Goal: Entertainment & Leisure: Consume media (video, audio)

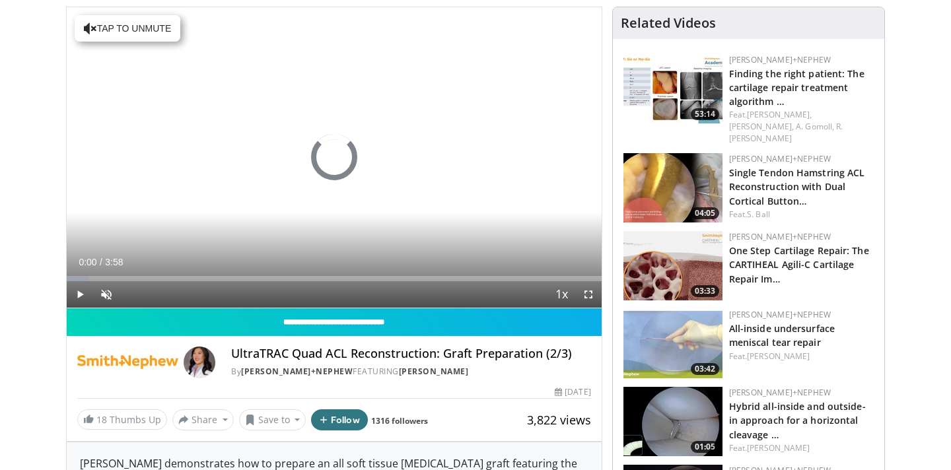
scroll to position [86, 0]
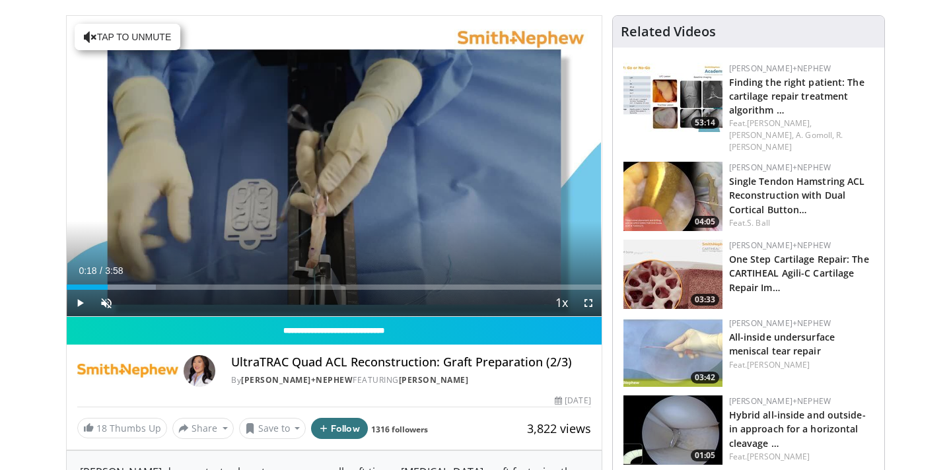
click at [108, 285] on div "Progress Bar" at bounding box center [108, 287] width 1 height 5
click at [108, 301] on span "Video Player" at bounding box center [106, 303] width 26 height 26
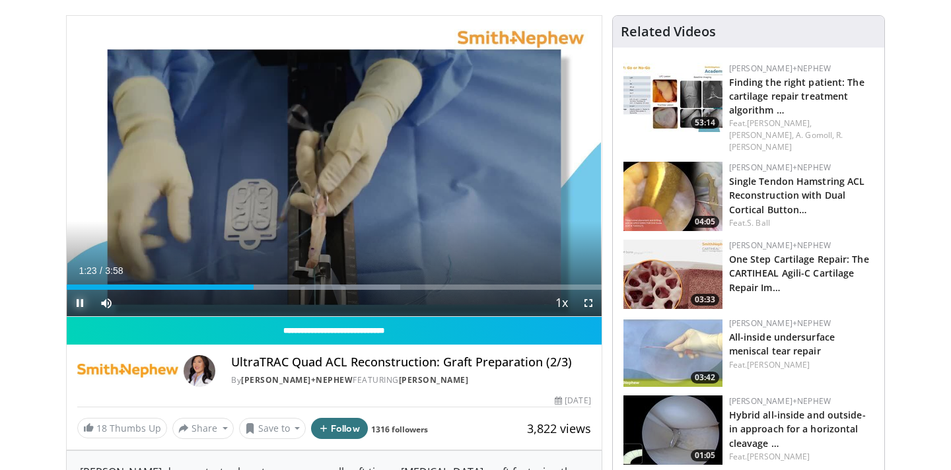
click at [83, 303] on span "Video Player" at bounding box center [80, 303] width 26 height 26
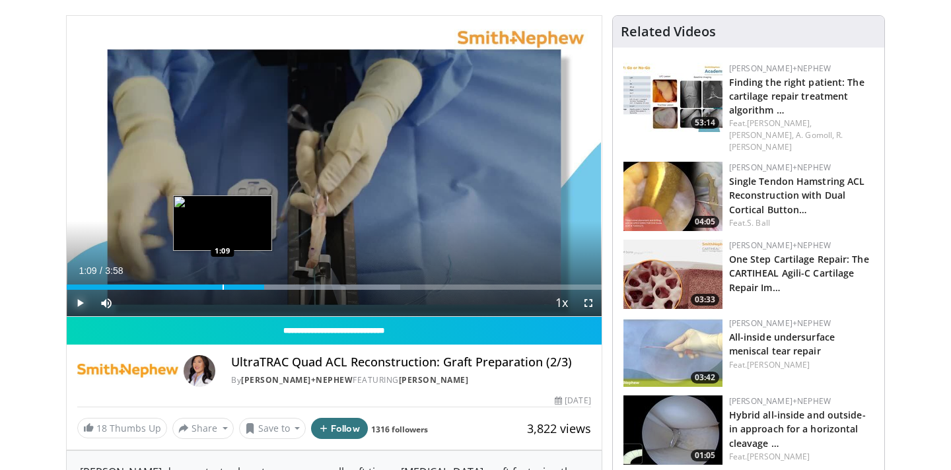
click at [222, 281] on div "Loaded : 62.42% 1:09 1:09" at bounding box center [334, 283] width 535 height 13
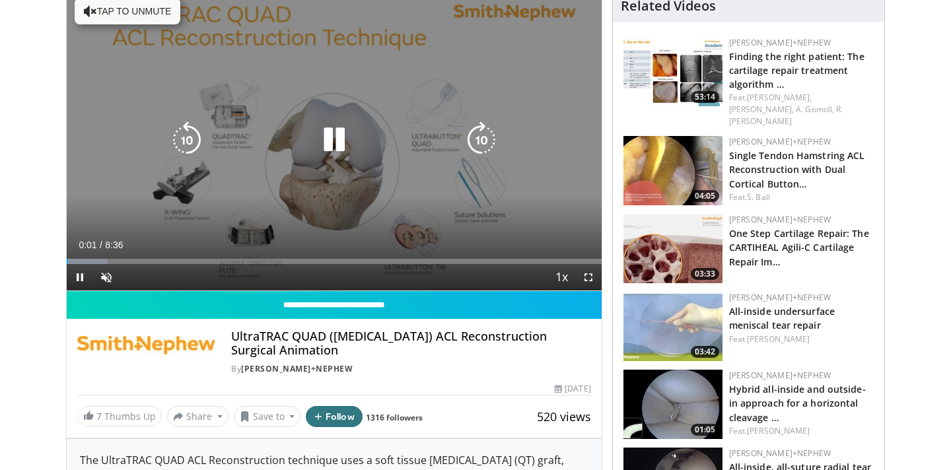
scroll to position [10, 0]
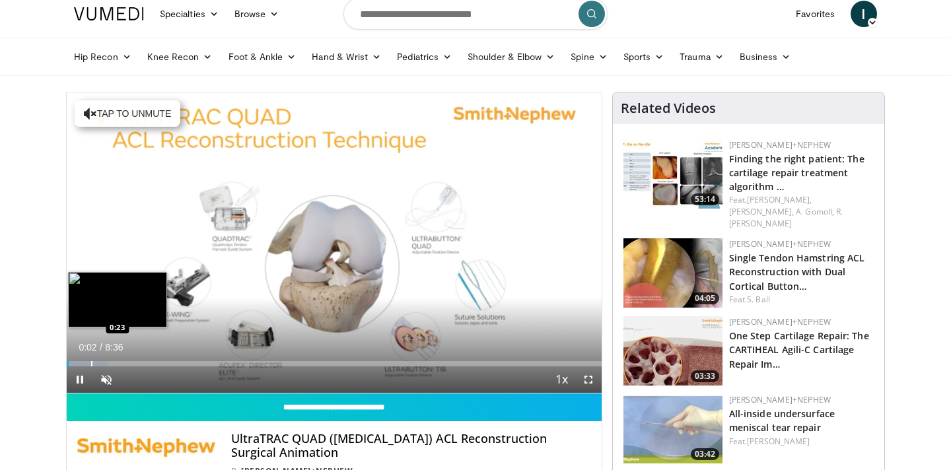
click at [91, 364] on div "Progress Bar" at bounding box center [91, 363] width 1 height 5
click at [119, 362] on div "Progress Bar" at bounding box center [119, 363] width 1 height 5
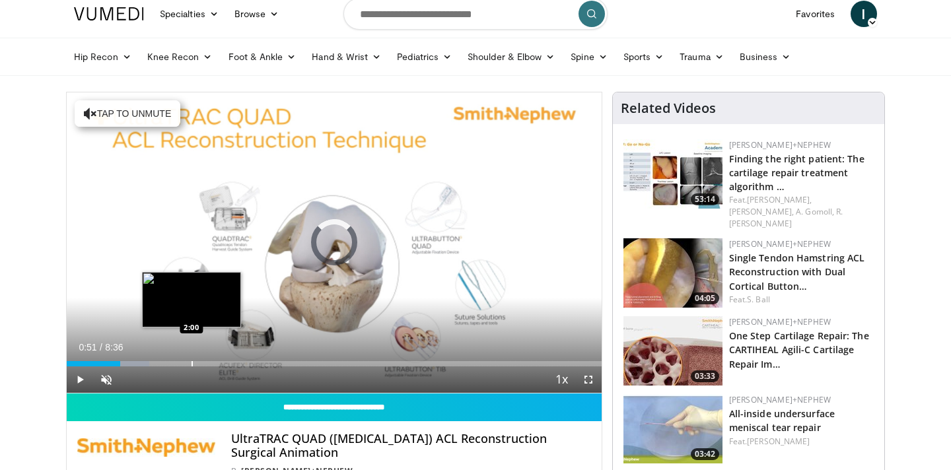
click at [191, 362] on div "Progress Bar" at bounding box center [191, 363] width 1 height 5
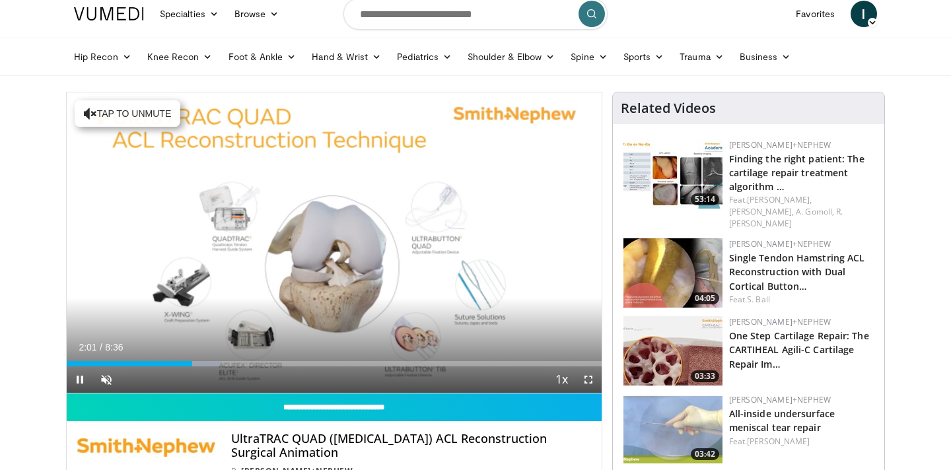
click at [233, 366] on div "Current Time 2:01 / Duration 8:36 Pause Skip Backward Skip Forward Unmute Loade…" at bounding box center [334, 379] width 535 height 26
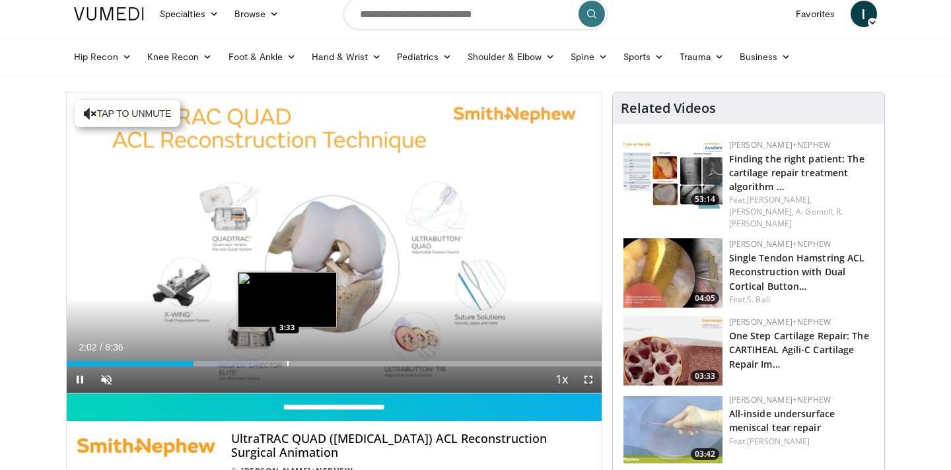
click at [287, 358] on div "Loaded : 36.46% 2:02 3:33" at bounding box center [334, 360] width 535 height 13
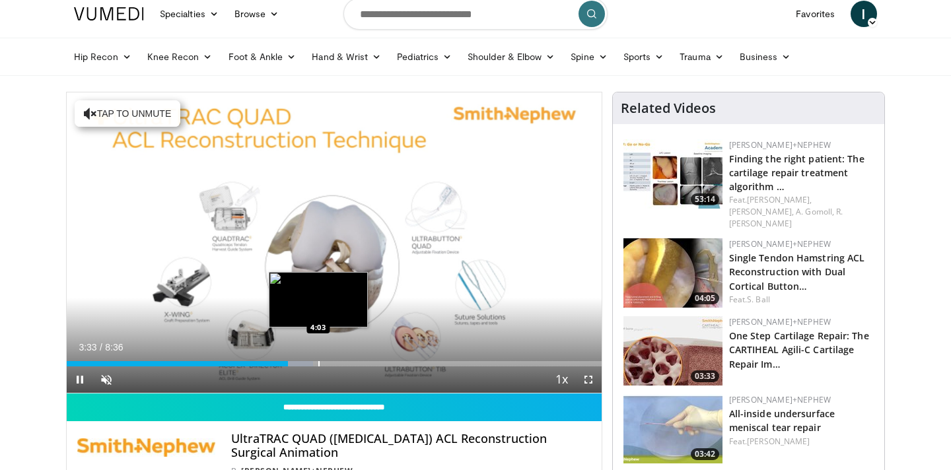
click at [318, 356] on div "Loaded : 46.06% 3:33 4:03" at bounding box center [334, 360] width 535 height 13
